Goal: Transaction & Acquisition: Purchase product/service

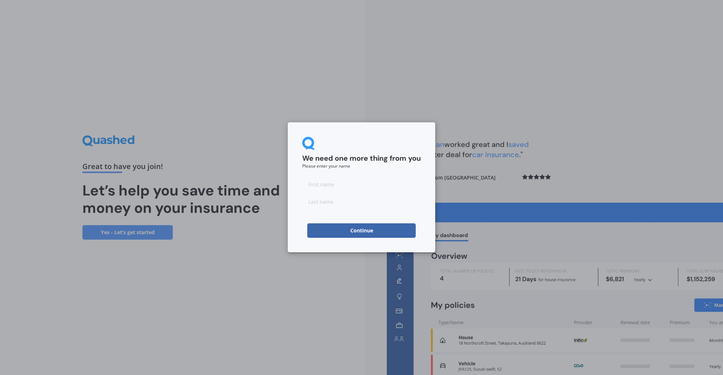
click at [339, 183] on input at bounding box center [361, 184] width 119 height 14
type input "[PERSON_NAME]"
click at [373, 233] on button "Continue" at bounding box center [361, 230] width 109 height 14
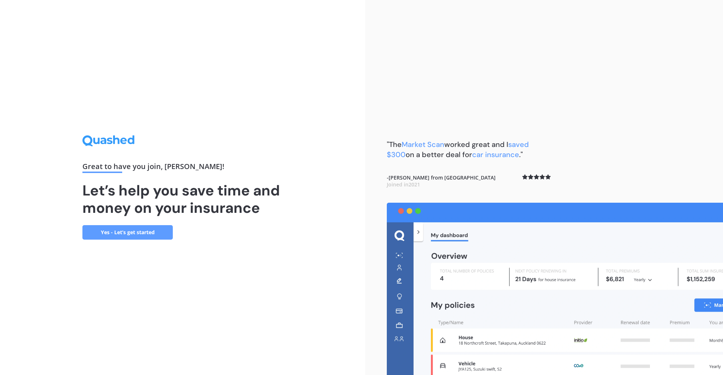
click at [158, 232] on link "Yes - Let’s get started" at bounding box center [127, 232] width 90 height 14
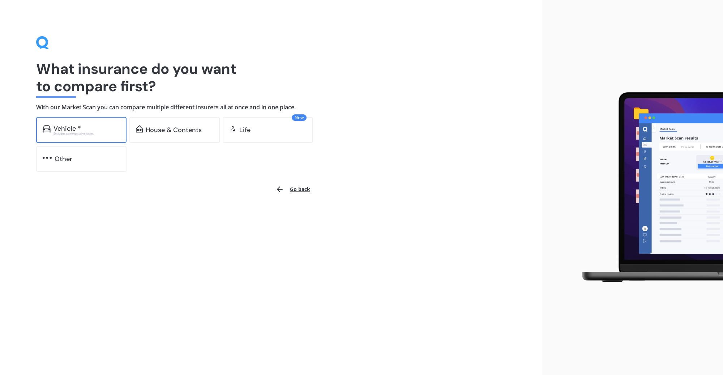
click at [97, 134] on div "Excludes commercial vehicles" at bounding box center [87, 133] width 67 height 3
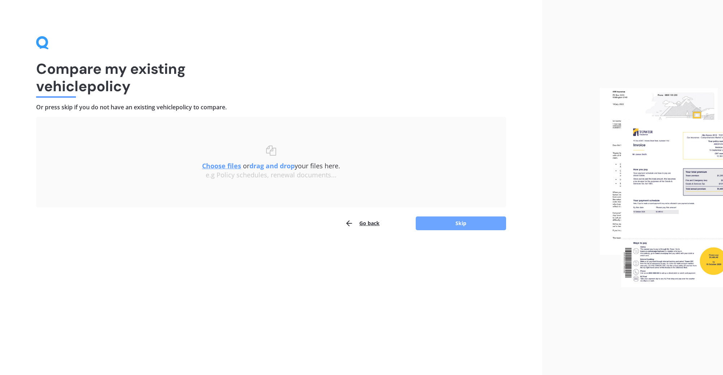
click at [465, 221] on button "Skip" at bounding box center [461, 223] width 90 height 14
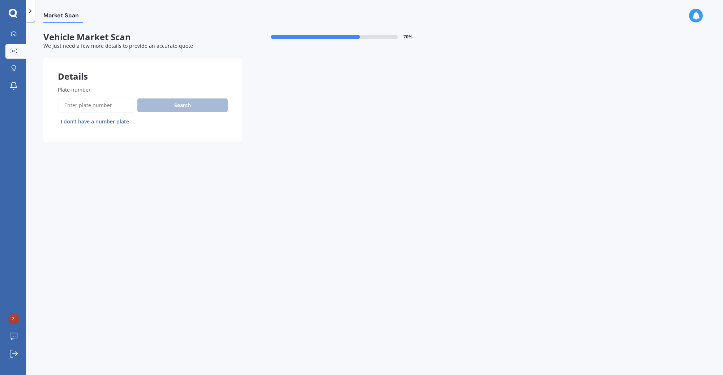
click at [99, 106] on input "Plate number" at bounding box center [96, 105] width 77 height 15
type input "NTT656"
click at [165, 107] on button "Search" at bounding box center [182, 105] width 90 height 14
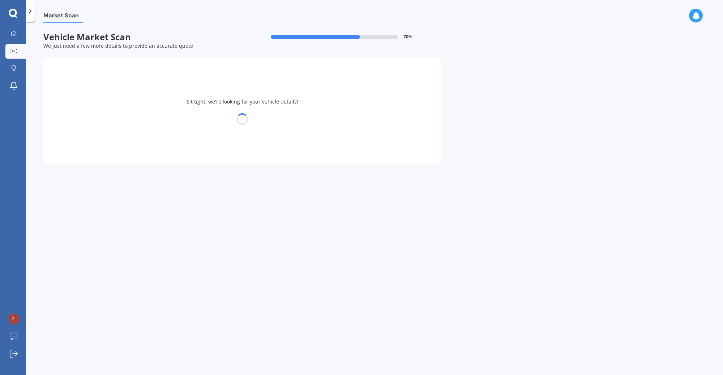
select select "MITSUBISHI"
select select "OUTLANDER"
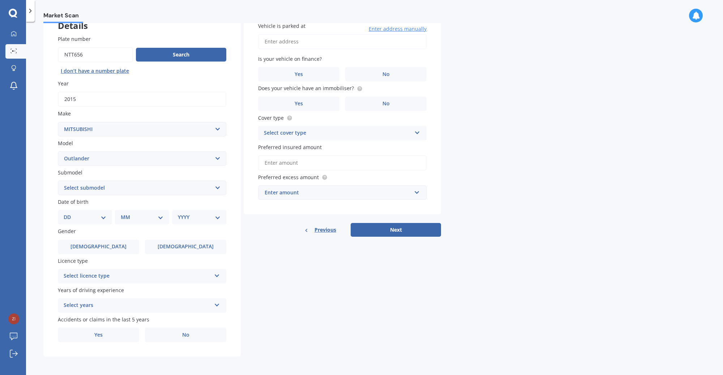
scroll to position [51, 0]
click at [107, 189] on select "Select submodel (All other) 2.4 Litre Station Wagon 3.0 Litre AWD 3.0 VRX Auto …" at bounding box center [142, 187] width 169 height 14
click at [102, 217] on select "DD 01 02 03 04 05 06 07 08 09 10 11 12 13 14 15 16 17 18 19 20 21 22 23 24 25 2…" at bounding box center [85, 217] width 43 height 8
select select "08"
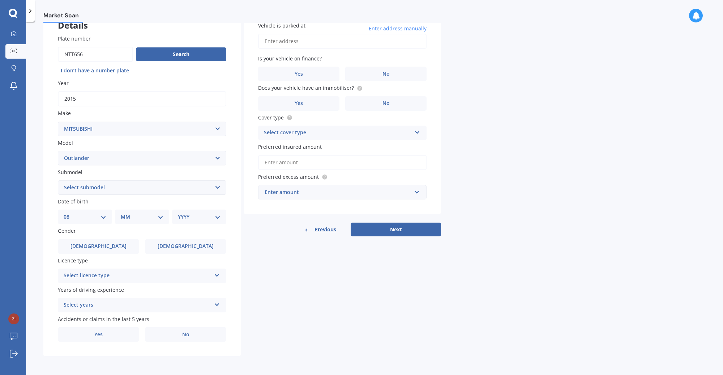
click at [69, 213] on select "DD 01 02 03 04 05 06 07 08 09 10 11 12 13 14 15 16 17 18 19 20 21 22 23 24 25 2…" at bounding box center [85, 217] width 43 height 8
click at [162, 216] on select "MM 01 02 03 04 05 06 07 08 09 10 11 12" at bounding box center [144, 217] width 40 height 8
select select "10"
click at [124, 213] on select "MM 01 02 03 04 05 06 07 08 09 10 11 12" at bounding box center [144, 217] width 40 height 8
click at [216, 216] on select "YYYY 2025 2024 2023 2022 2021 2020 2019 2018 2017 2016 2015 2014 2013 2012 2011…" at bounding box center [198, 217] width 40 height 8
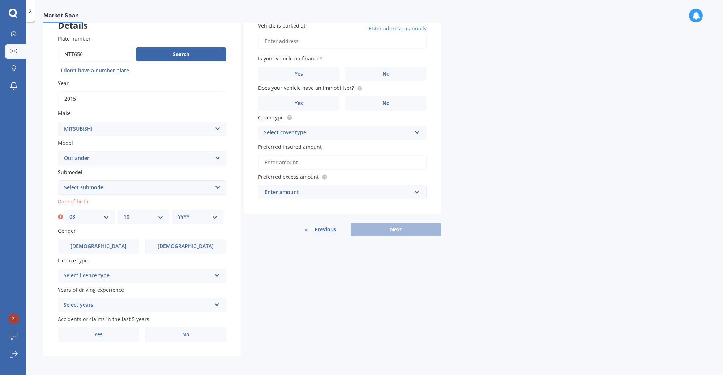
select select "1981"
click at [178, 213] on select "YYYY 2025 2024 2023 2022 2021 2020 2019 2018 2017 2016 2015 2014 2013 2012 2011…" at bounding box center [198, 217] width 40 height 8
click at [175, 248] on label "[DEMOGRAPHIC_DATA]" at bounding box center [185, 246] width 81 height 14
click at [0, 0] on input "[DEMOGRAPHIC_DATA]" at bounding box center [0, 0] width 0 height 0
click at [179, 272] on div "Select licence type" at bounding box center [138, 275] width 148 height 9
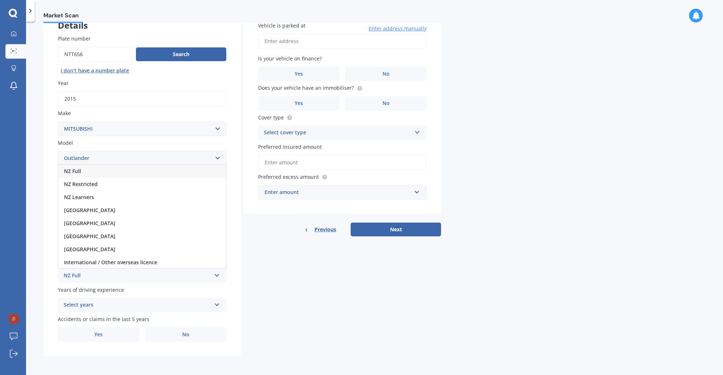
click at [79, 273] on div "NZ Full" at bounding box center [138, 275] width 148 height 9
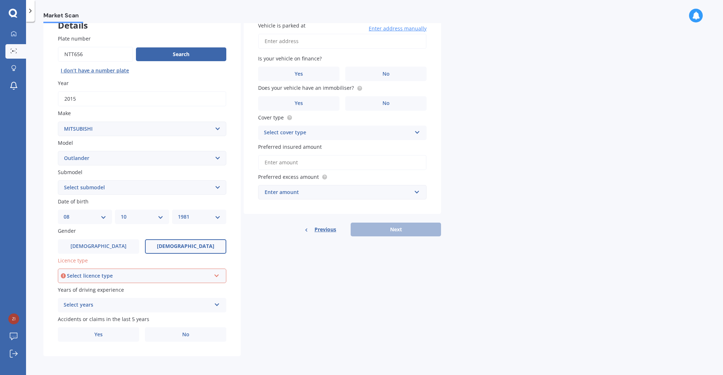
click at [84, 273] on div "Select licence type" at bounding box center [139, 276] width 144 height 8
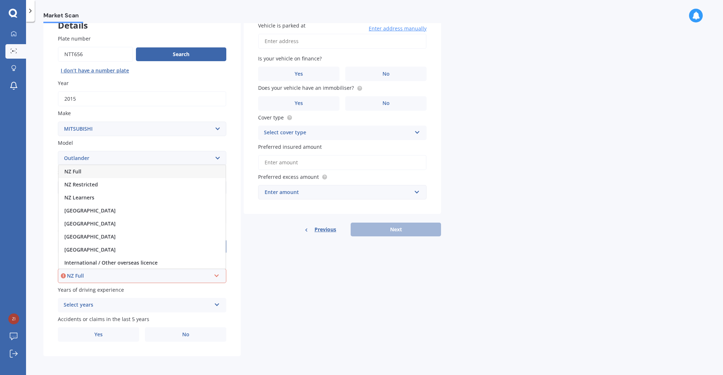
click at [88, 168] on div "NZ Full" at bounding box center [142, 171] width 167 height 13
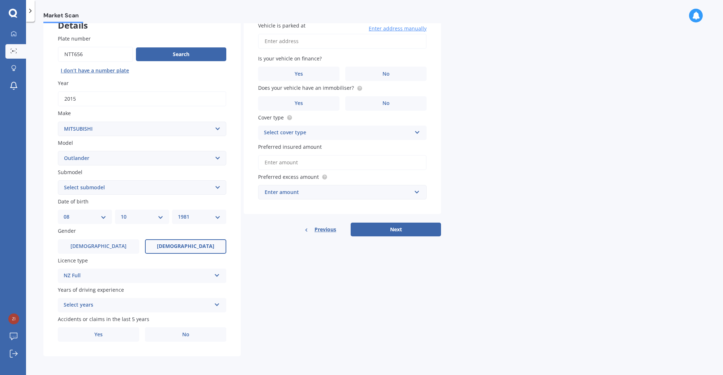
click at [148, 301] on div "Select years" at bounding box center [138, 305] width 148 height 9
click at [136, 240] on div "5 or more years" at bounding box center [142, 238] width 168 height 13
click at [176, 336] on label "No" at bounding box center [185, 334] width 81 height 14
click at [0, 0] on input "No" at bounding box center [0, 0] width 0 height 0
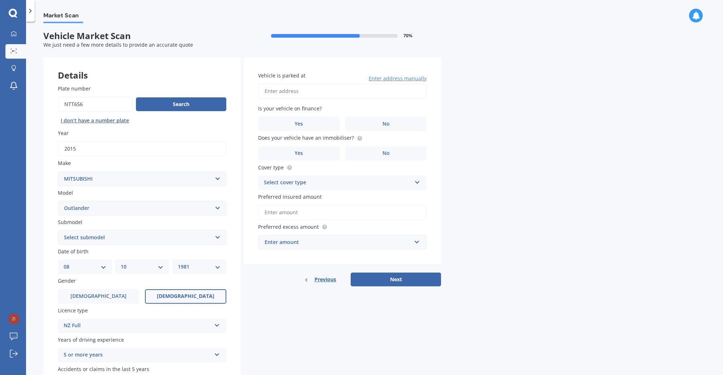
scroll to position [0, 0]
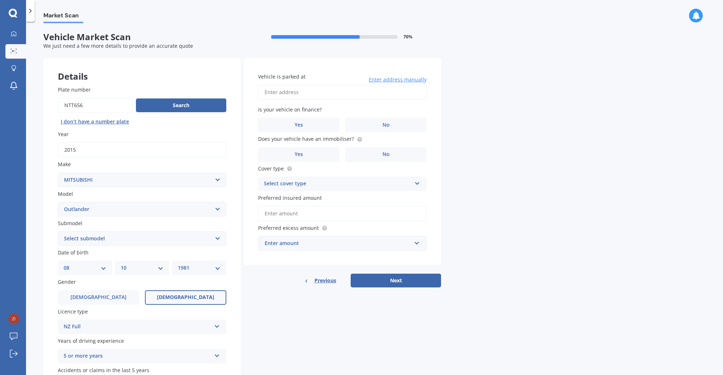
click at [323, 93] on input "Vehicle is parked at" at bounding box center [342, 92] width 169 height 15
type input "[STREET_ADDRESS]"
click at [384, 126] on span "No" at bounding box center [386, 125] width 7 height 6
click at [0, 0] on input "No" at bounding box center [0, 0] width 0 height 0
click at [301, 126] on span "Yes" at bounding box center [299, 125] width 9 height 6
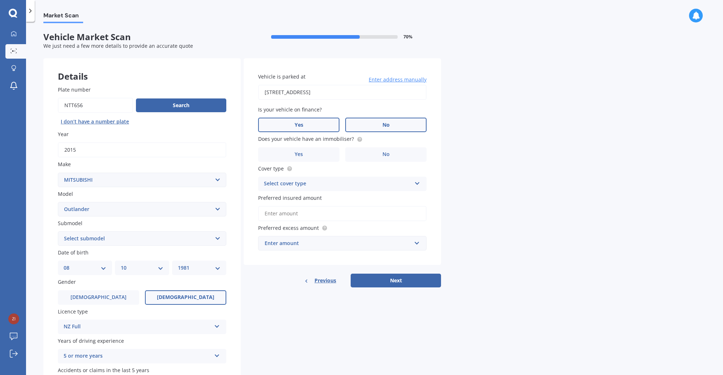
click at [0, 0] on input "Yes" at bounding box center [0, 0] width 0 height 0
click at [385, 156] on span "No" at bounding box center [386, 154] width 7 height 6
click at [0, 0] on input "No" at bounding box center [0, 0] width 0 height 0
click at [363, 180] on div "Select cover type" at bounding box center [338, 183] width 148 height 9
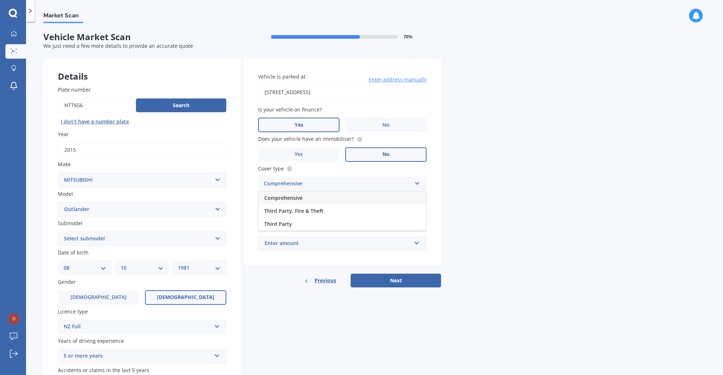
click at [302, 197] on span "Comprehensive" at bounding box center [283, 197] width 38 height 7
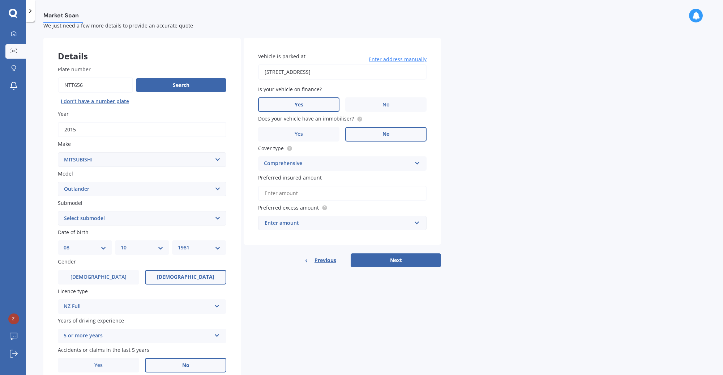
scroll to position [36, 0]
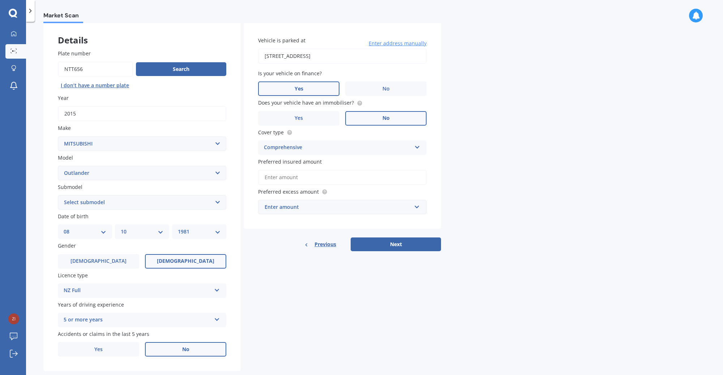
click at [323, 175] on input "Preferred insured amount" at bounding box center [342, 177] width 169 height 15
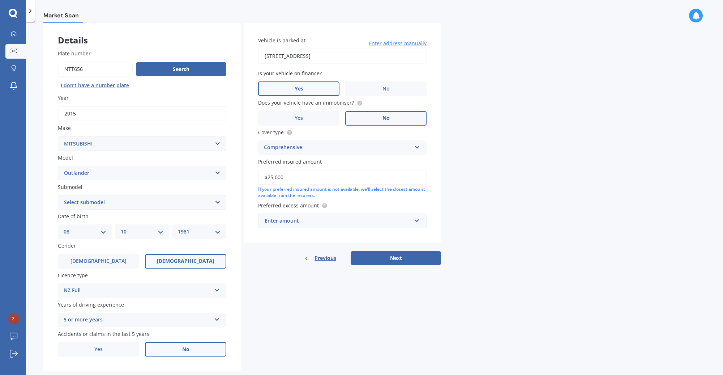
type input "$25,000"
click at [331, 222] on div "Enter amount" at bounding box center [338, 221] width 147 height 8
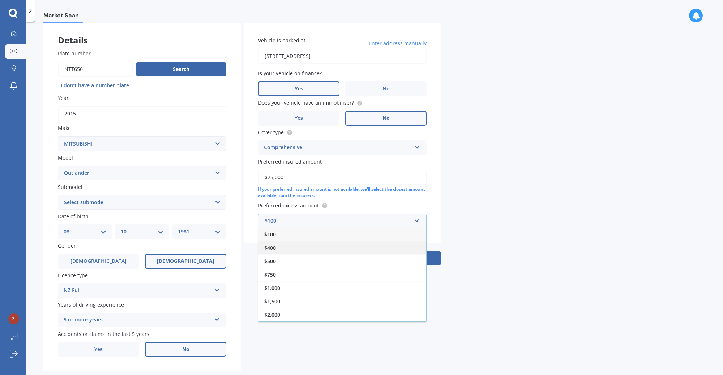
click at [294, 244] on div "$400" at bounding box center [343, 247] width 168 height 13
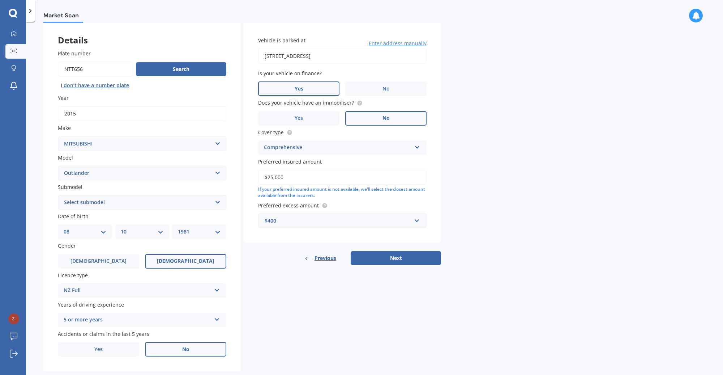
click at [377, 204] on label "Preferred excess amount" at bounding box center [341, 205] width 166 height 8
click at [406, 258] on button "Next" at bounding box center [396, 258] width 90 height 14
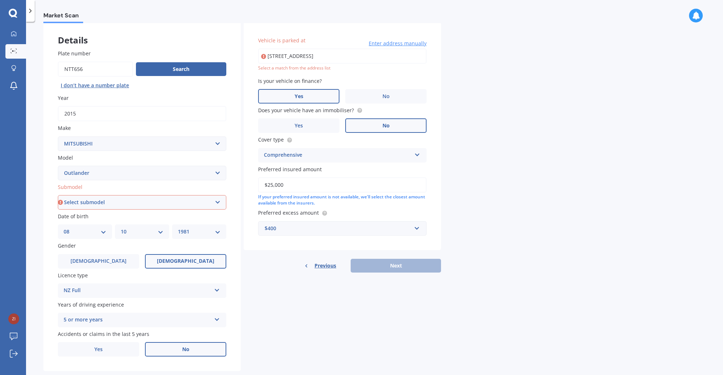
click at [216, 203] on select "Select submodel (All other) 2.4 Litre Station Wagon 3.0 Litre AWD 3.0 VRX Auto …" at bounding box center [142, 202] width 169 height 14
select select "(ALL OTHER)"
click at [58, 195] on select "Select submodel (All other) 2.4 Litre Station Wagon 3.0 Litre AWD 3.0 VRX Auto …" at bounding box center [142, 202] width 169 height 14
click at [388, 268] on div "Previous Next" at bounding box center [342, 266] width 197 height 14
click at [342, 57] on input "[STREET_ADDRESS]" at bounding box center [342, 55] width 169 height 15
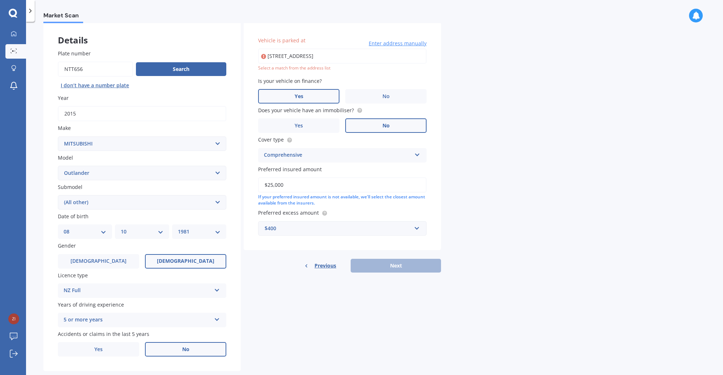
click at [337, 56] on input "[STREET_ADDRESS]" at bounding box center [342, 55] width 169 height 15
click at [280, 59] on input "[STREET_ADDRESS]" at bounding box center [342, 55] width 169 height 15
click at [325, 58] on input "[STREET_ADDRESS]" at bounding box center [342, 55] width 169 height 15
type input "[STREET_ADDRESS][PERSON_NAME]"
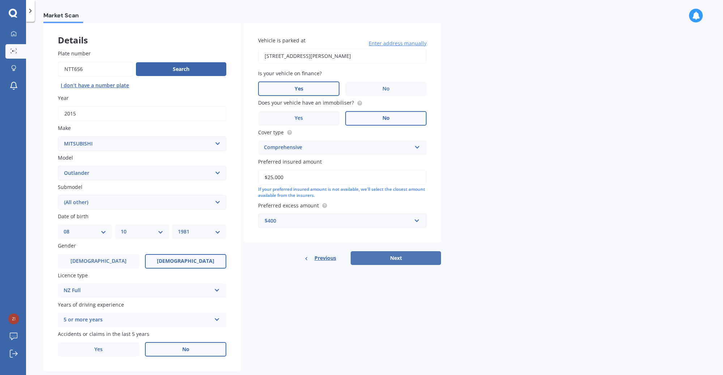
click at [401, 257] on button "Next" at bounding box center [396, 258] width 90 height 14
select select "08"
select select "10"
select select "1981"
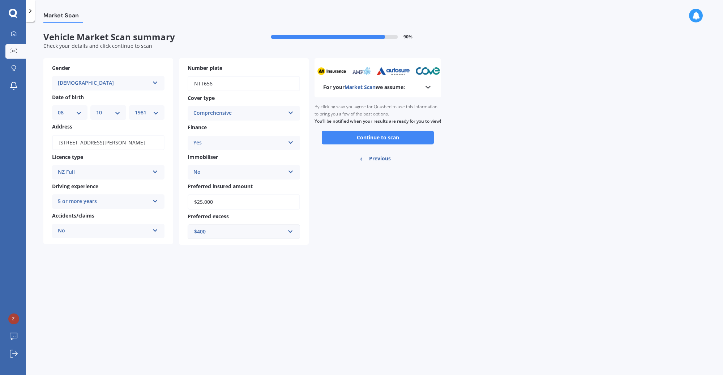
scroll to position [0, 0]
click at [375, 144] on button "Continue to scan" at bounding box center [378, 138] width 112 height 14
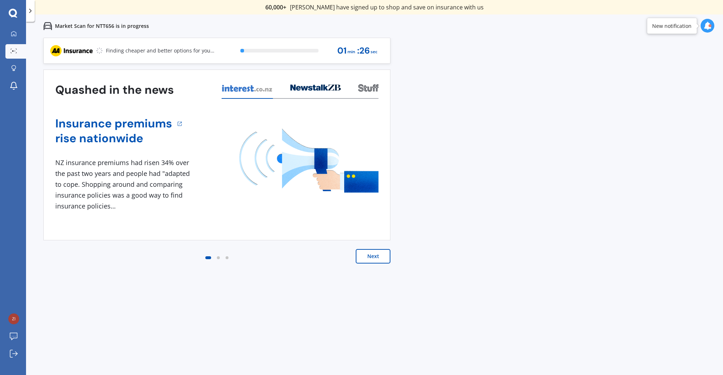
click at [379, 256] on button "Next" at bounding box center [373, 256] width 35 height 14
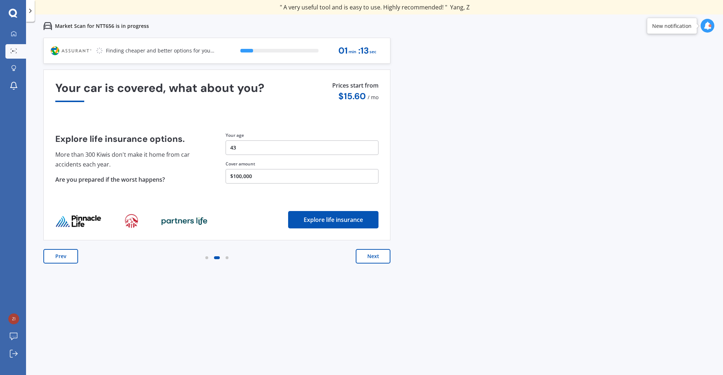
click at [379, 256] on button "Next" at bounding box center [373, 256] width 35 height 14
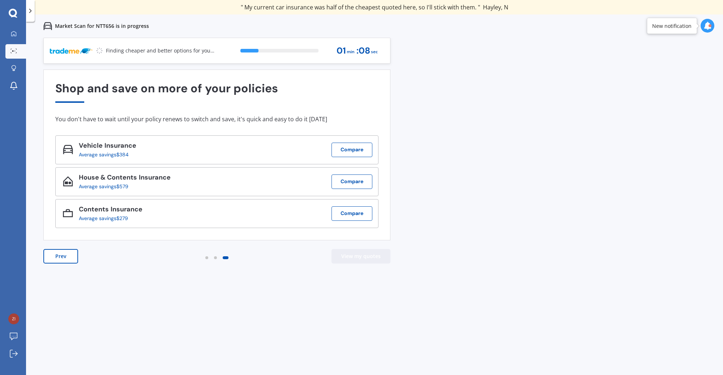
click at [379, 256] on button "View my quotes" at bounding box center [361, 256] width 59 height 14
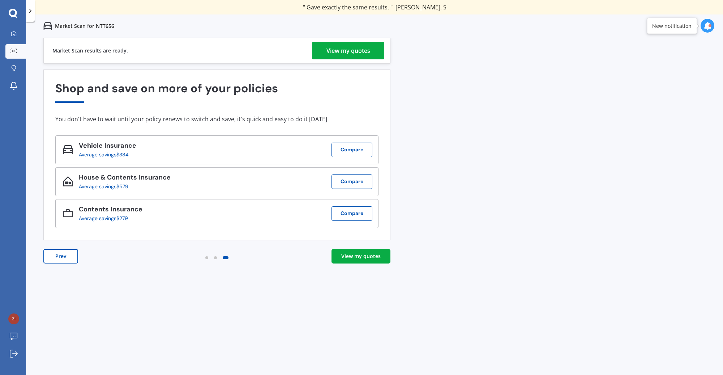
click at [369, 257] on div "View my quotes" at bounding box center [360, 255] width 39 height 7
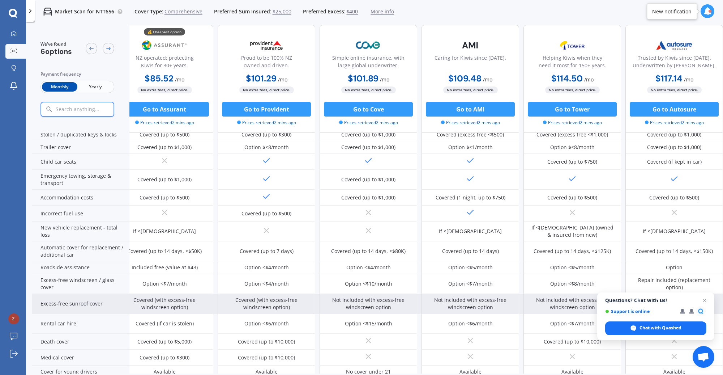
scroll to position [0, 17]
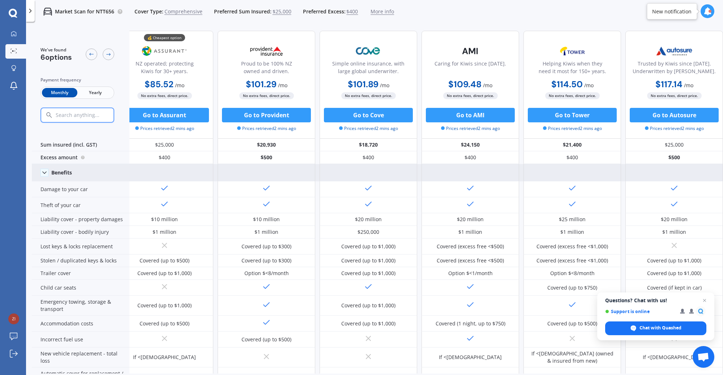
click at [44, 173] on polyline at bounding box center [45, 172] width 4 height 2
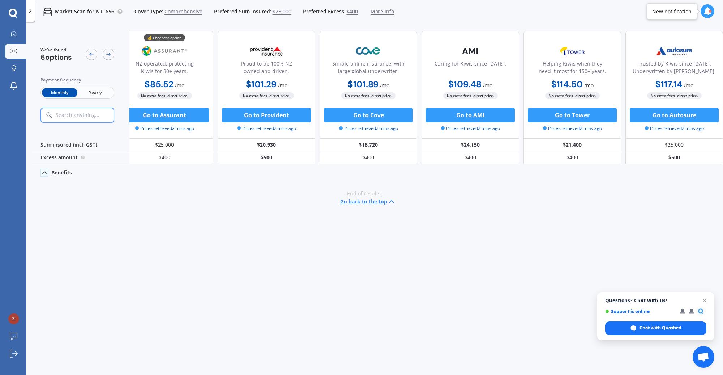
scroll to position [0, 14]
click at [44, 173] on icon at bounding box center [44, 172] width 7 height 7
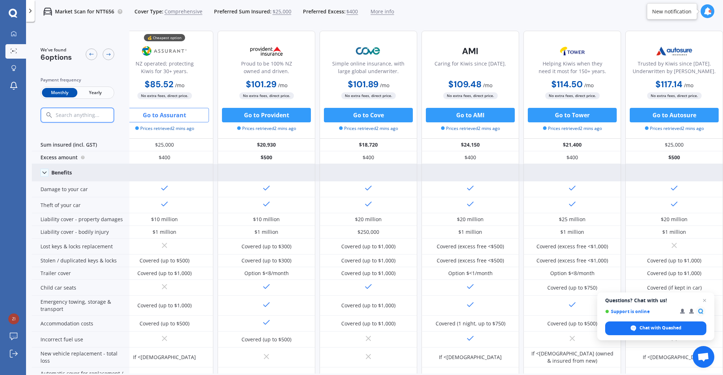
click at [172, 116] on button "Go to Assurant" at bounding box center [164, 115] width 89 height 14
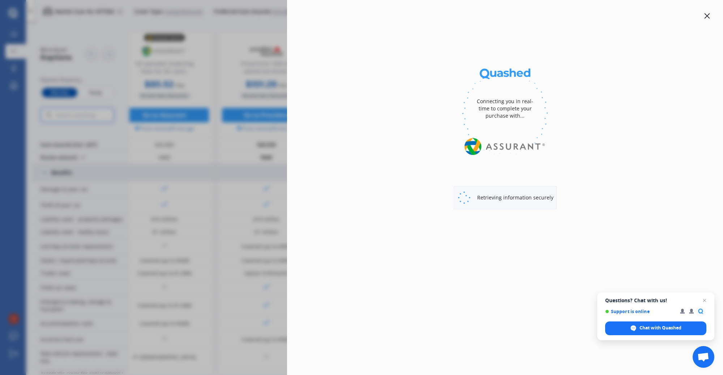
select select "full"
select select "0"
select select "[GEOGRAPHIC_DATA]"
select select "MITSUBISHI"
select select "OUTLANDER"
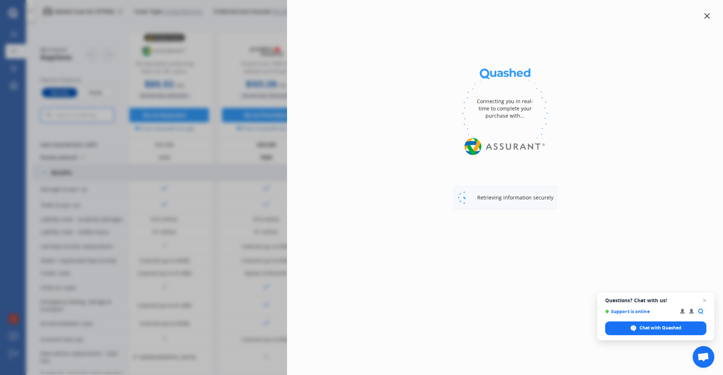
select select "(ALL OTHER)"
select select "Monthly"
